Goal: Task Accomplishment & Management: Use online tool/utility

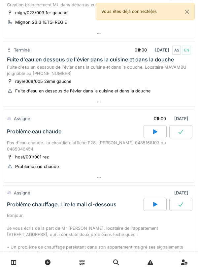
scroll to position [244, 0]
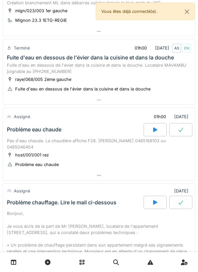
click at [149, 127] on div at bounding box center [155, 129] width 23 height 13
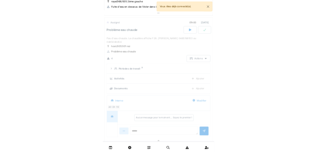
scroll to position [326, 0]
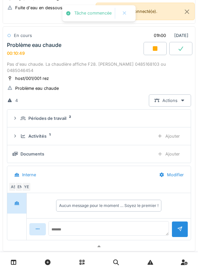
click at [178, 139] on div "Ajouter" at bounding box center [169, 136] width 34 height 12
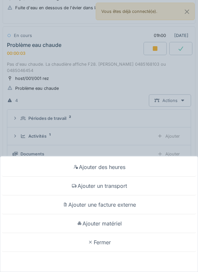
click at [112, 186] on div "Ajouter un transport" at bounding box center [99, 186] width 195 height 19
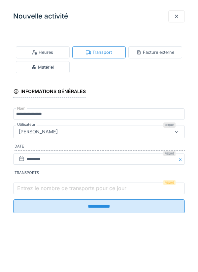
click at [80, 188] on label "Entrez le nombre de transports pour ce jour" at bounding box center [72, 188] width 112 height 8
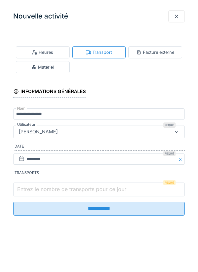
click at [80, 188] on input "Entrez le nombre de transports pour ce jour" at bounding box center [99, 190] width 172 height 14
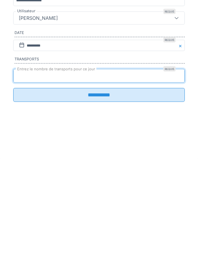
click at [106, 197] on input "*" at bounding box center [99, 190] width 172 height 14
type input "*"
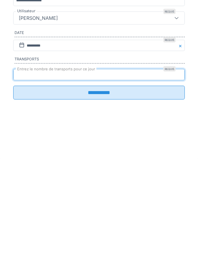
click at [146, 212] on input "**********" at bounding box center [99, 207] width 172 height 14
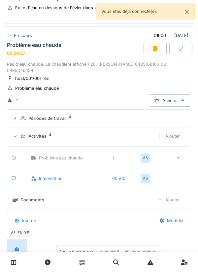
click at [91, 101] on div "4 Actions" at bounding box center [99, 101] width 184 height 12
click at [188, 112] on summary "Périodes de travail 2" at bounding box center [99, 118] width 178 height 12
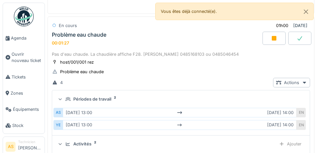
scroll to position [328, 0]
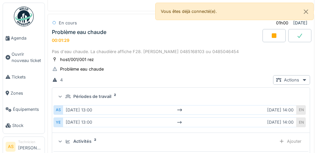
click at [198, 123] on div "EN" at bounding box center [301, 123] width 9 height 10
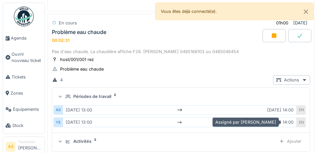
click at [198, 124] on div "EN" at bounding box center [301, 123] width 9 height 10
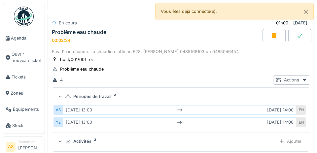
click at [198, 23] on div "[DATE]" at bounding box center [301, 23] width 14 height 6
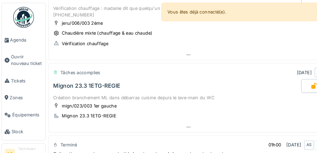
scroll to position [143, 0]
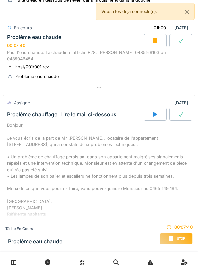
scroll to position [332, 0]
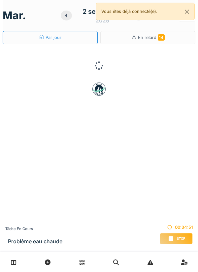
click at [160, 244] on div "00:34:51 Stop" at bounding box center [176, 235] width 33 height 23
click at [168, 235] on div "Stop" at bounding box center [176, 238] width 33 height 11
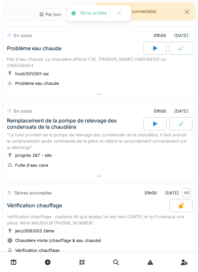
click at [145, 91] on div at bounding box center [99, 95] width 192 height 10
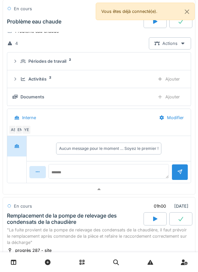
scroll to position [60, 0]
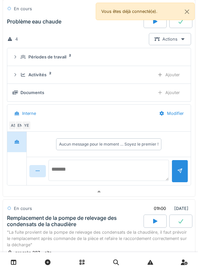
click at [137, 170] on textarea at bounding box center [109, 170] width 121 height 21
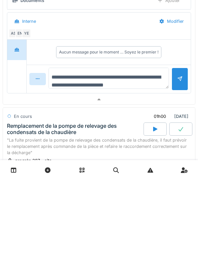
scroll to position [8, 0]
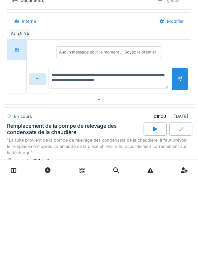
click at [177, 174] on div at bounding box center [179, 171] width 5 height 6
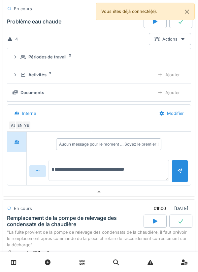
scroll to position [0, 0]
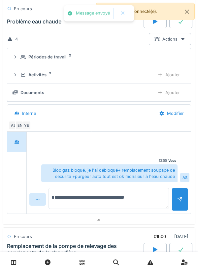
type textarea "**********"
click at [162, 94] on div at bounding box center [160, 93] width 5 height 6
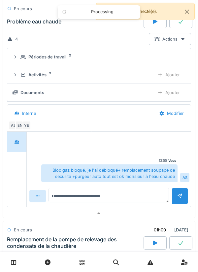
click at [176, 78] on div "Ajouter" at bounding box center [169, 75] width 34 height 12
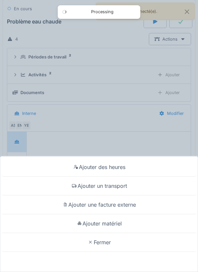
click at [119, 226] on div "Ajouter matériel" at bounding box center [99, 224] width 195 height 19
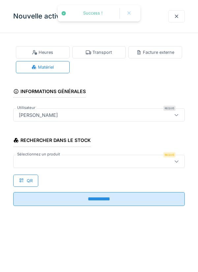
click at [143, 171] on div "Rechercher dans le stock Sélectionnez un produit Requis QR" at bounding box center [99, 158] width 172 height 57
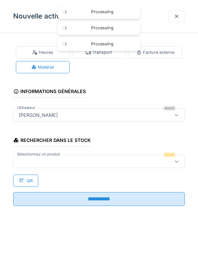
click at [143, 162] on div at bounding box center [88, 161] width 144 height 7
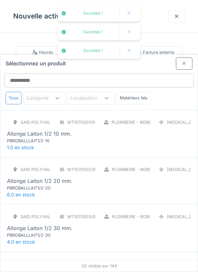
click at [192, 58] on div at bounding box center [184, 64] width 17 height 12
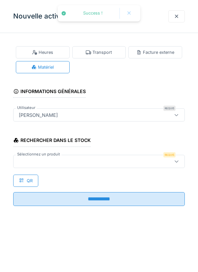
click at [124, 158] on div at bounding box center [88, 161] width 144 height 7
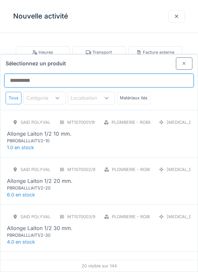
click at [178, 74] on input "Sélectionnez un produit" at bounding box center [99, 81] width 190 height 14
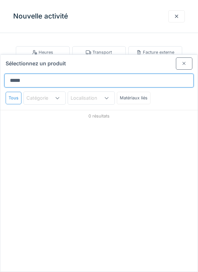
type input "******"
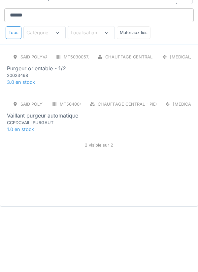
click at [174, 164] on div "SAID polyvalent RE MT5040043/999/012 Chauffage central - Pièces détachées chaud…" at bounding box center [99, 178] width 184 height 28
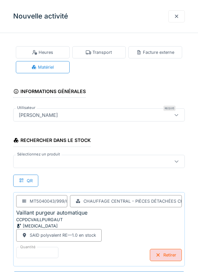
click at [143, 164] on div at bounding box center [88, 161] width 144 height 7
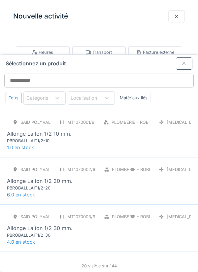
scroll to position [25, 0]
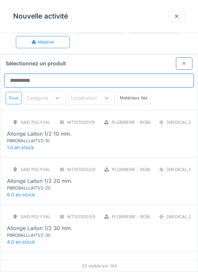
click at [185, 74] on input "Sélectionnez un produit" at bounding box center [99, 81] width 190 height 14
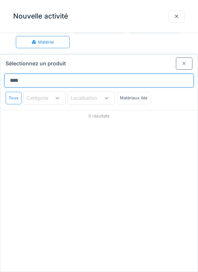
type input "*****"
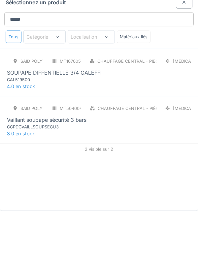
click at [165, 164] on div "SAID polyvalent RE MT5040046/999/012 Chauffage central - Pièces détachées chaud…" at bounding box center [99, 178] width 184 height 28
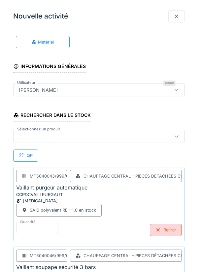
scroll to position [80, 0]
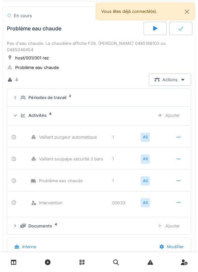
scroll to position [0, 0]
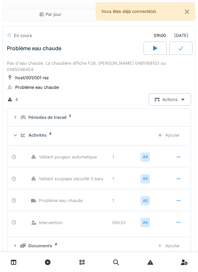
click at [176, 54] on div at bounding box center [181, 48] width 23 height 13
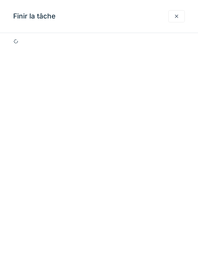
click at [175, 15] on div at bounding box center [176, 16] width 5 height 6
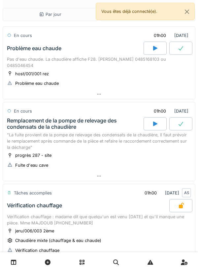
click at [179, 47] on icon at bounding box center [181, 48] width 7 height 5
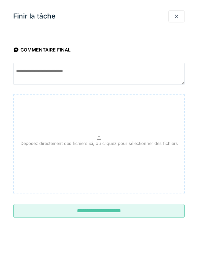
click at [143, 209] on input "**********" at bounding box center [99, 211] width 172 height 14
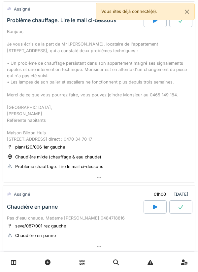
scroll to position [523, 0]
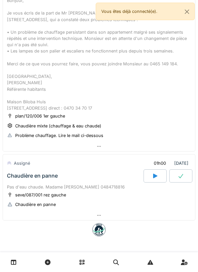
click at [147, 178] on div at bounding box center [155, 176] width 23 height 13
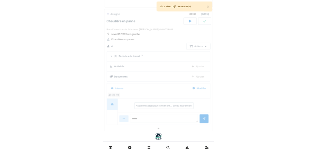
scroll to position [650, 0]
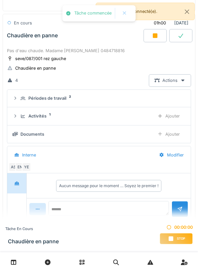
click at [176, 122] on div "Ajouter" at bounding box center [169, 116] width 34 height 12
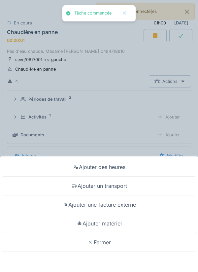
click at [121, 184] on div "Ajouter un transport" at bounding box center [99, 186] width 195 height 19
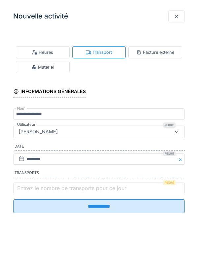
click at [114, 191] on label "Entrez le nombre de transports pour ce jour" at bounding box center [72, 188] width 112 height 8
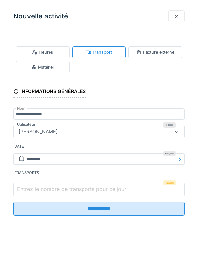
click at [114, 191] on input "Entrez le nombre de transports pour ce jour" at bounding box center [99, 190] width 172 height 14
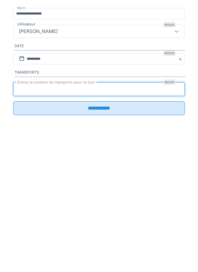
type input "*"
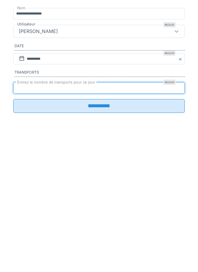
click at [91, 214] on input "**********" at bounding box center [99, 207] width 172 height 14
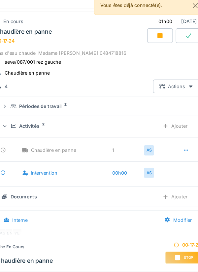
scroll to position [648, 0]
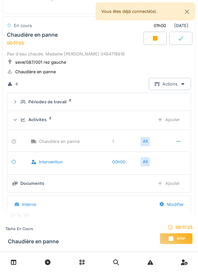
click at [174, 236] on icon at bounding box center [171, 238] width 7 height 5
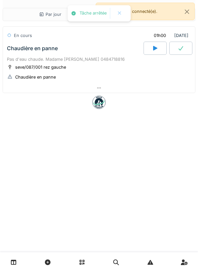
scroll to position [0, 0]
click at [120, 89] on div at bounding box center [99, 88] width 192 height 10
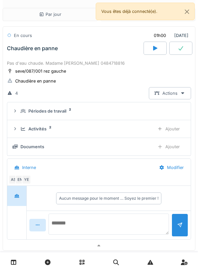
click at [82, 221] on textarea at bounding box center [109, 224] width 121 height 21
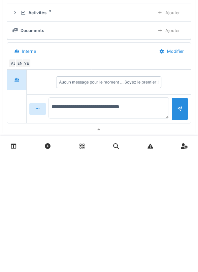
type textarea "**********"
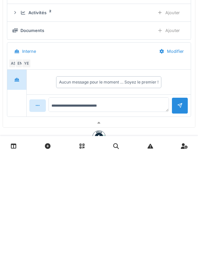
click at [179, 230] on div at bounding box center [180, 222] width 17 height 16
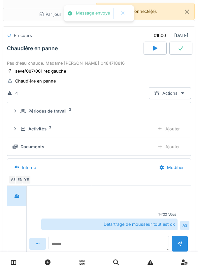
click at [177, 48] on div at bounding box center [181, 48] width 23 height 13
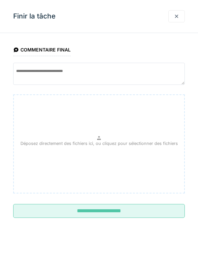
click at [127, 214] on input "**********" at bounding box center [99, 211] width 172 height 14
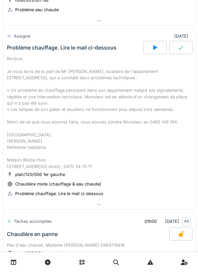
scroll to position [393, 0]
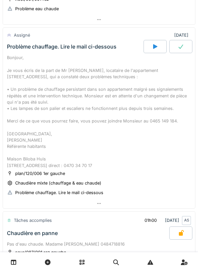
click at [151, 50] on div at bounding box center [155, 46] width 23 height 13
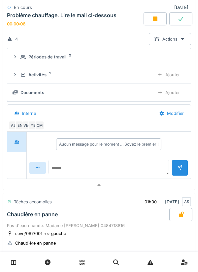
scroll to position [564, 0]
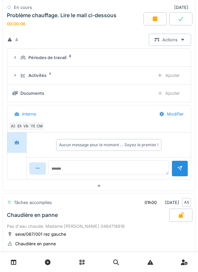
click at [161, 98] on details "Documents Ajouter" at bounding box center [99, 94] width 184 height 18
click at [163, 78] on icon at bounding box center [160, 75] width 5 height 4
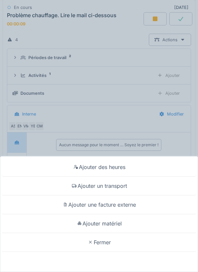
click at [123, 190] on div "Ajouter un transport" at bounding box center [99, 186] width 195 height 19
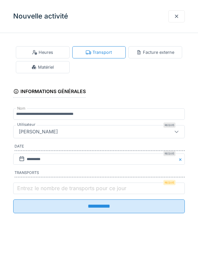
click at [96, 189] on label "Entrez le nombre de transports pour ce jour" at bounding box center [72, 188] width 112 height 8
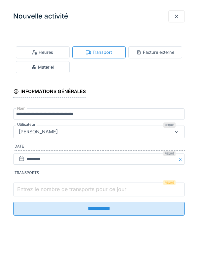
click at [96, 189] on input "Entrez le nombre de transports pour ce jour" at bounding box center [99, 190] width 172 height 14
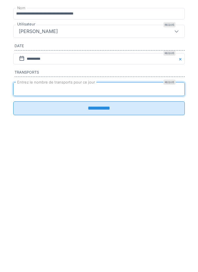
type input "*"
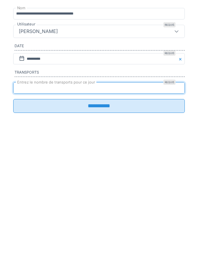
click at [82, 214] on input "**********" at bounding box center [99, 207] width 172 height 14
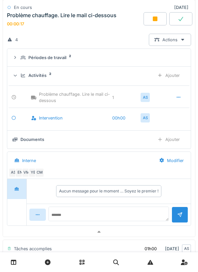
click at [43, 177] on div "CM" at bounding box center [39, 172] width 9 height 9
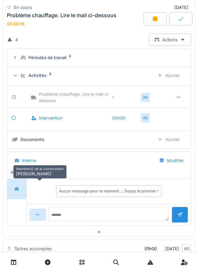
click at [34, 177] on div "YE" at bounding box center [32, 172] width 9 height 9
click at [25, 177] on div "VM" at bounding box center [26, 172] width 9 height 9
click at [21, 177] on div "EN" at bounding box center [19, 172] width 9 height 9
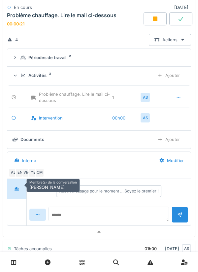
click at [18, 177] on div "EN" at bounding box center [19, 172] width 9 height 9
click at [14, 177] on div "AS" at bounding box center [13, 172] width 9 height 9
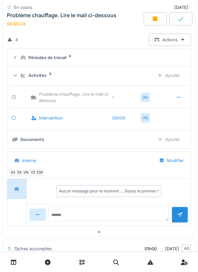
click at [49, 204] on div "Aucun message pour le moment … Soyez le premier !" at bounding box center [109, 191] width 164 height 25
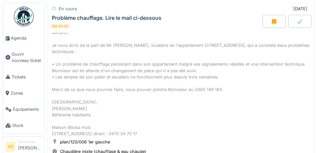
scroll to position [425, 0]
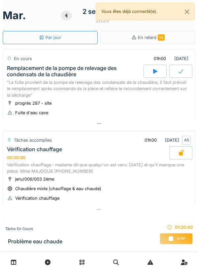
scroll to position [455, 0]
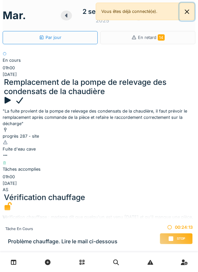
click at [190, 14] on button "Close" at bounding box center [187, 12] width 15 height 18
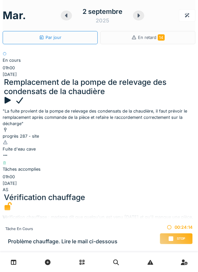
click at [138, 16] on icon at bounding box center [139, 16] width 2 height 4
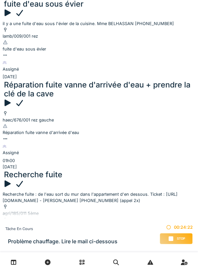
scroll to position [352, 0]
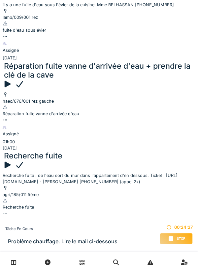
click at [101, 211] on div at bounding box center [99, 214] width 193 height 6
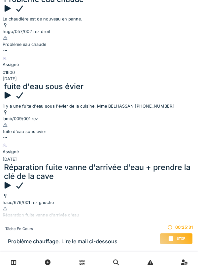
scroll to position [0, 0]
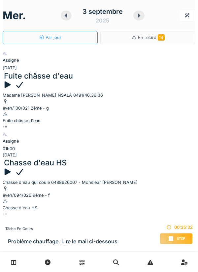
click at [139, 16] on icon at bounding box center [139, 16] width 2 height 4
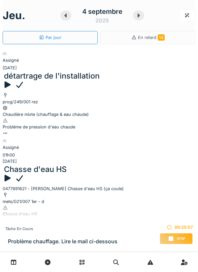
click at [138, 20] on div at bounding box center [138, 16] width 11 height 10
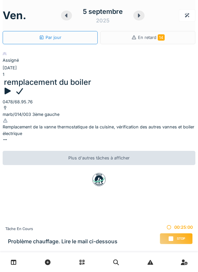
click at [67, 17] on icon at bounding box center [66, 16] width 2 height 4
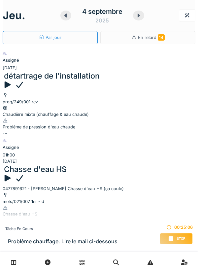
click at [106, 131] on div at bounding box center [99, 134] width 193 height 6
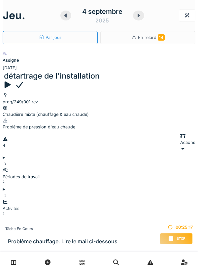
click at [67, 14] on icon at bounding box center [65, 15] width 7 height 5
click at [66, 13] on icon at bounding box center [65, 15] width 7 height 5
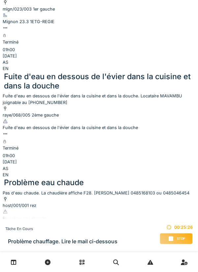
scroll to position [488, 0]
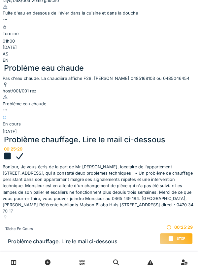
click at [118, 253] on div at bounding box center [99, 256] width 193 height 6
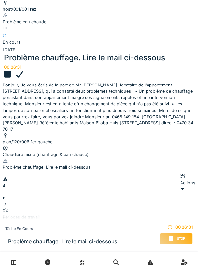
scroll to position [543, 0]
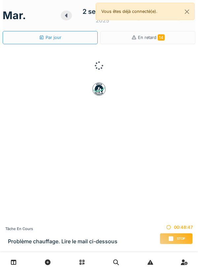
click at [175, 240] on div "Stop" at bounding box center [176, 238] width 33 height 11
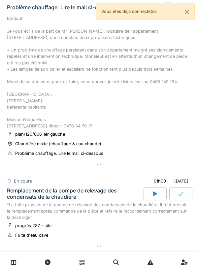
scroll to position [31, 0]
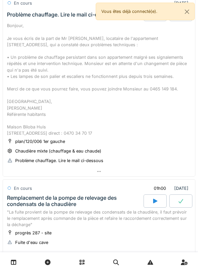
click at [119, 177] on div at bounding box center [99, 172] width 192 height 10
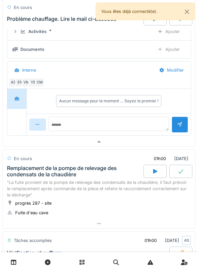
scroll to position [213, 0]
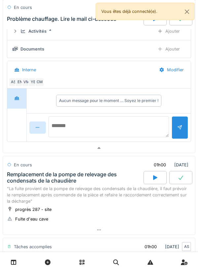
click at [135, 137] on textarea at bounding box center [109, 126] width 121 height 21
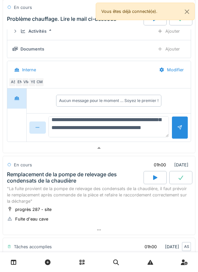
scroll to position [71, 0]
type textarea "**********"
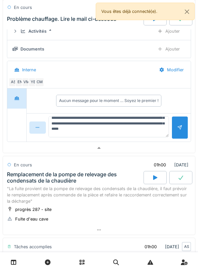
click at [178, 139] on div at bounding box center [180, 127] width 17 height 23
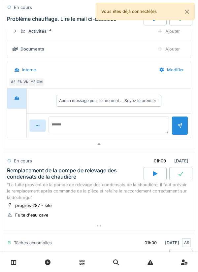
scroll to position [0, 0]
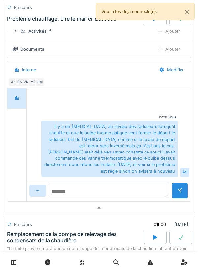
click at [110, 196] on textarea at bounding box center [109, 190] width 121 height 15
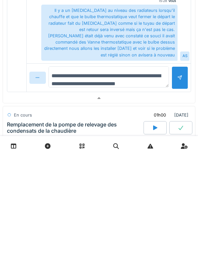
type textarea "**********"
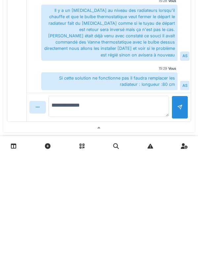
click at [93, 231] on textarea "**********" at bounding box center [109, 222] width 121 height 21
click at [55, 231] on textarea "**********" at bounding box center [109, 222] width 121 height 21
click at [60, 230] on textarea "**********" at bounding box center [109, 222] width 121 height 21
click at [87, 229] on textarea "**********" at bounding box center [109, 222] width 121 height 21
type textarea "**********"
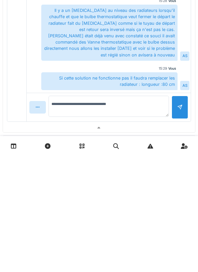
click at [20, 249] on div at bounding box center [99, 245] width 192 height 10
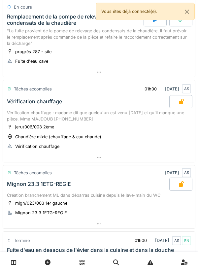
scroll to position [209, 0]
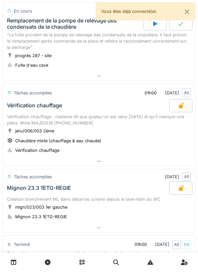
click at [114, 81] on div at bounding box center [99, 76] width 192 height 10
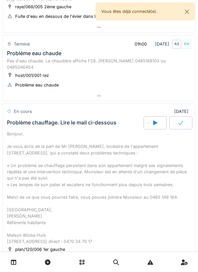
scroll to position [933, 0]
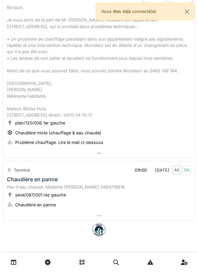
click at [110, 213] on div at bounding box center [99, 216] width 192 height 10
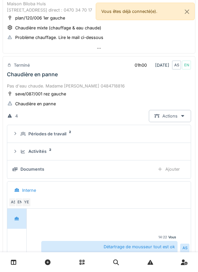
click at [126, 53] on div at bounding box center [99, 49] width 192 height 10
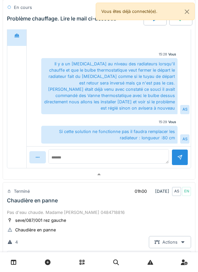
scroll to position [1144, 0]
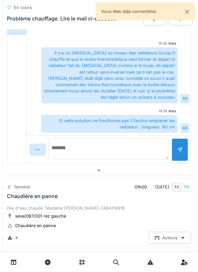
click at [119, 160] on textarea at bounding box center [109, 148] width 121 height 21
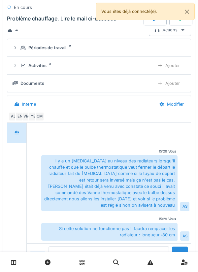
scroll to position [1035, 0]
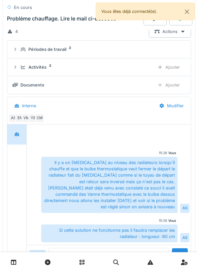
click at [168, 91] on div "Ajouter" at bounding box center [169, 85] width 34 height 12
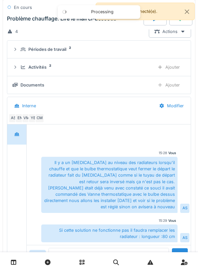
click at [169, 91] on div "Ajouter" at bounding box center [169, 85] width 34 height 12
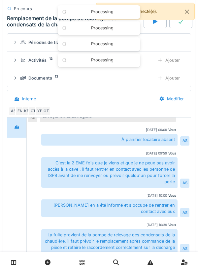
scroll to position [0, 0]
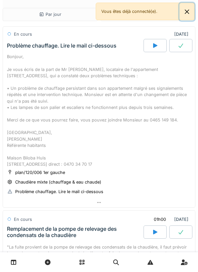
click at [191, 12] on button "Close" at bounding box center [187, 12] width 15 height 18
